Goal: Find specific page/section: Find specific page/section

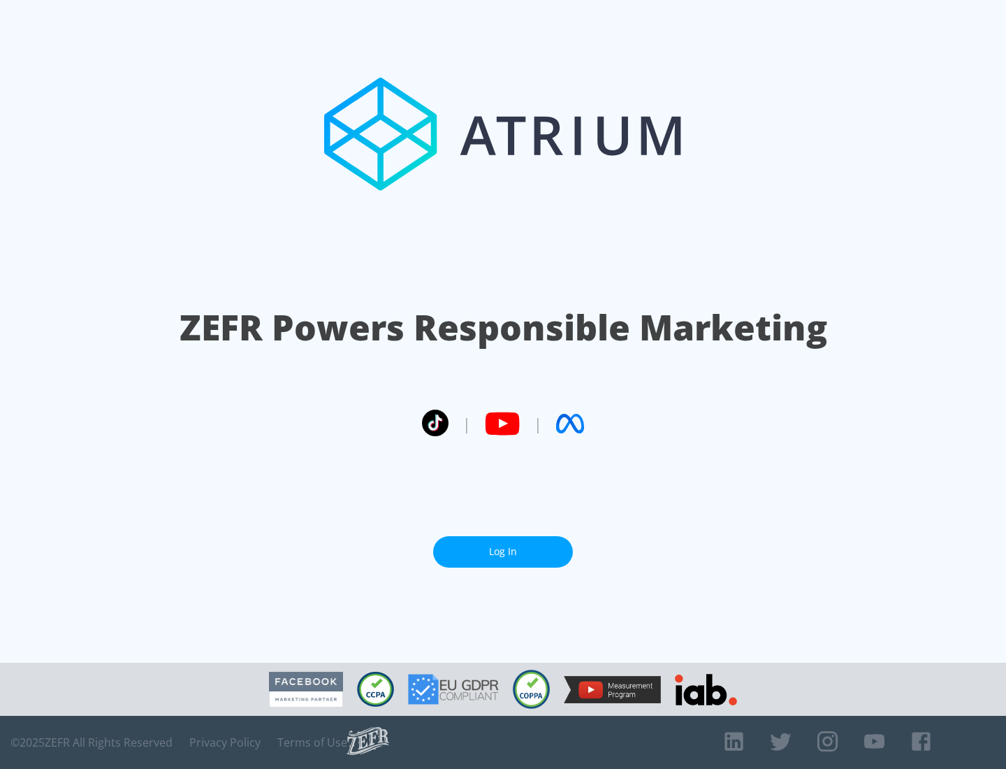
click at [503, 551] on link "Log In" at bounding box center [503, 551] width 140 height 31
